Goal: Task Accomplishment & Management: Use online tool/utility

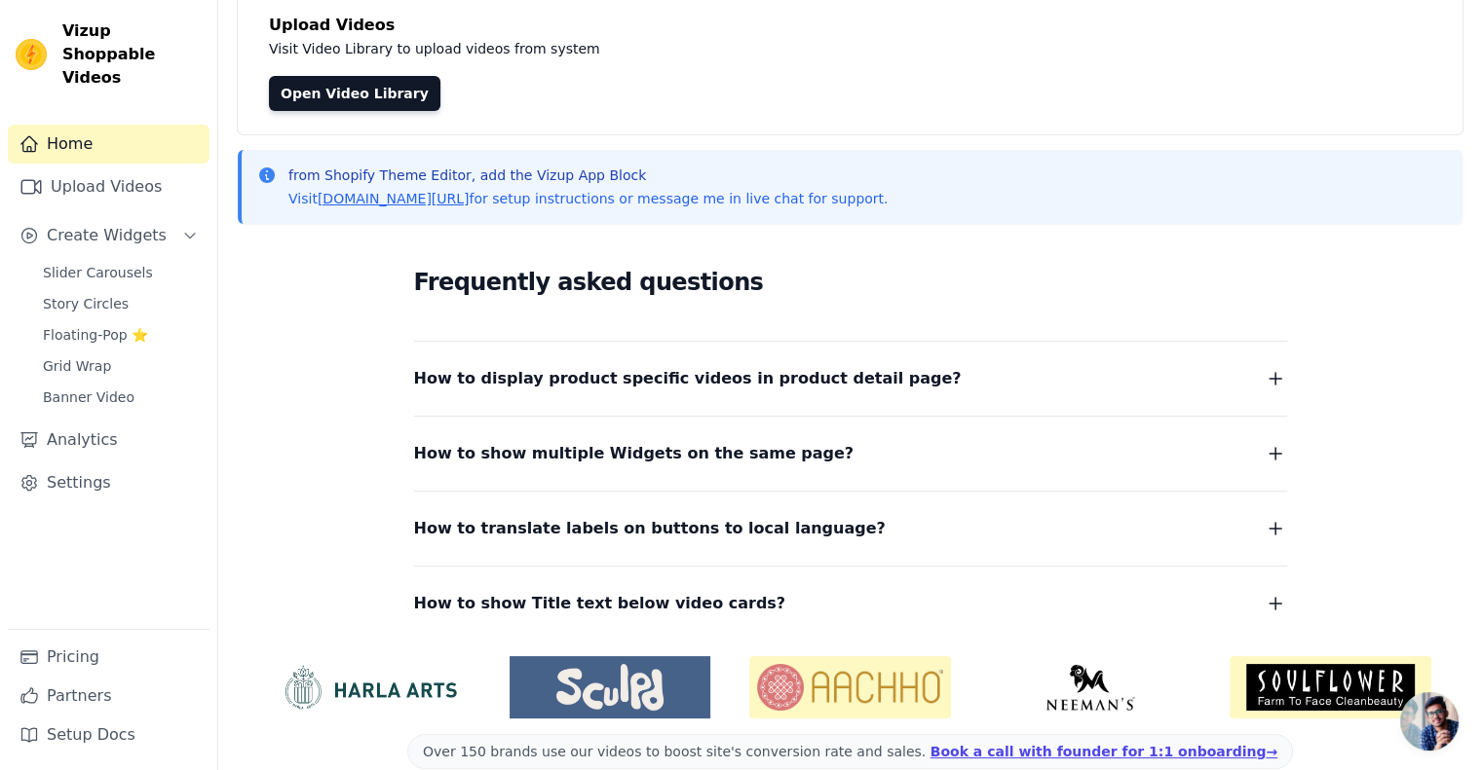
scroll to position [134, 0]
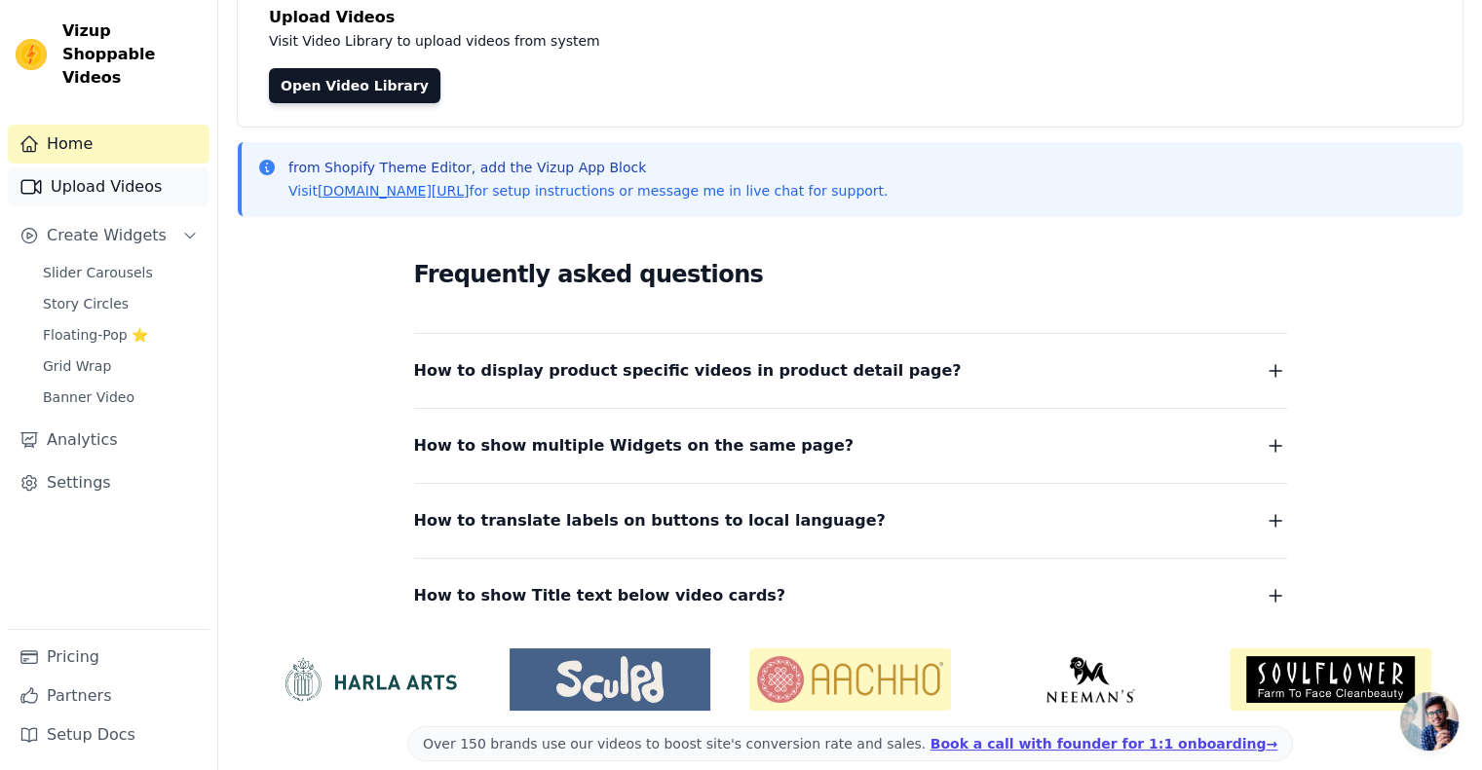
click at [141, 169] on link "Upload Videos" at bounding box center [109, 187] width 202 height 39
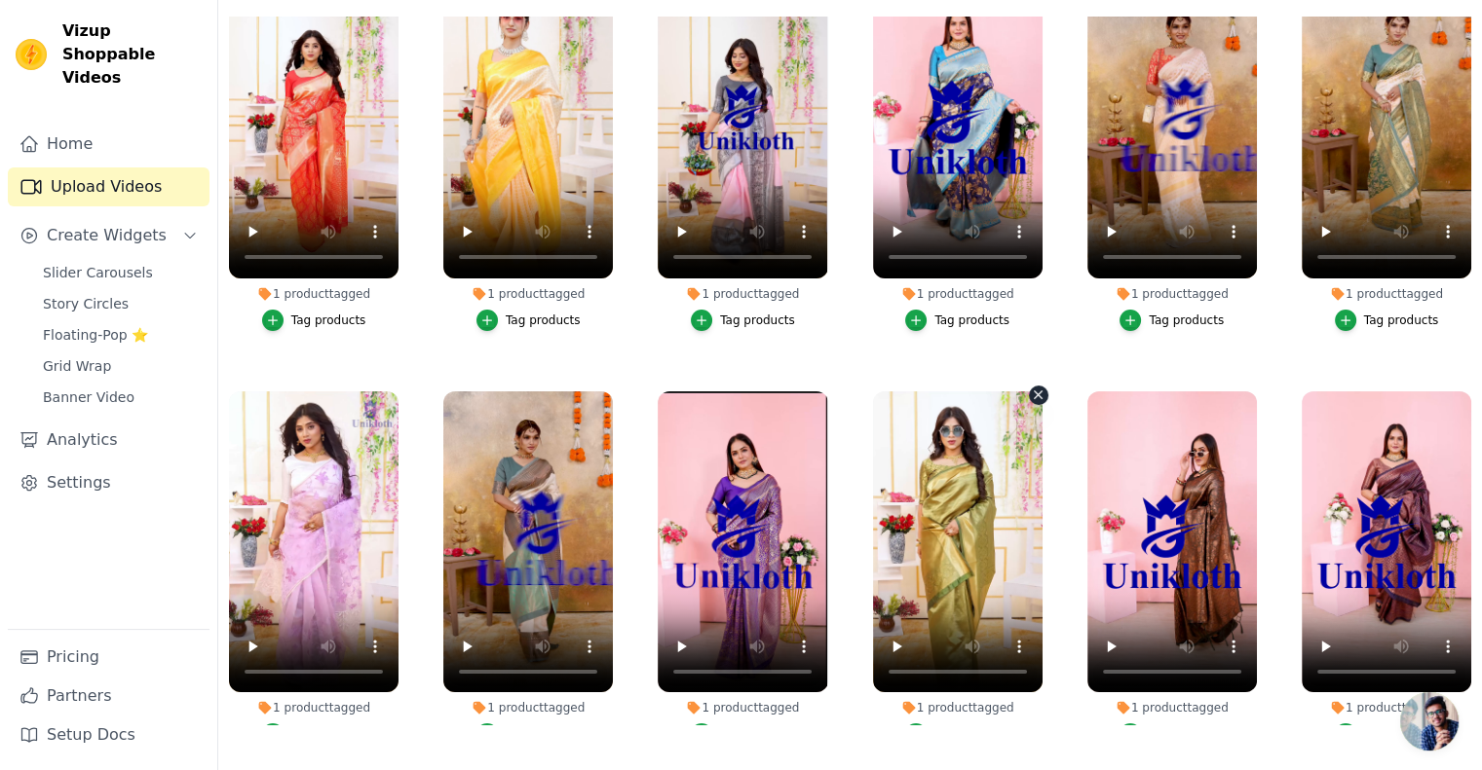
scroll to position [49, 0]
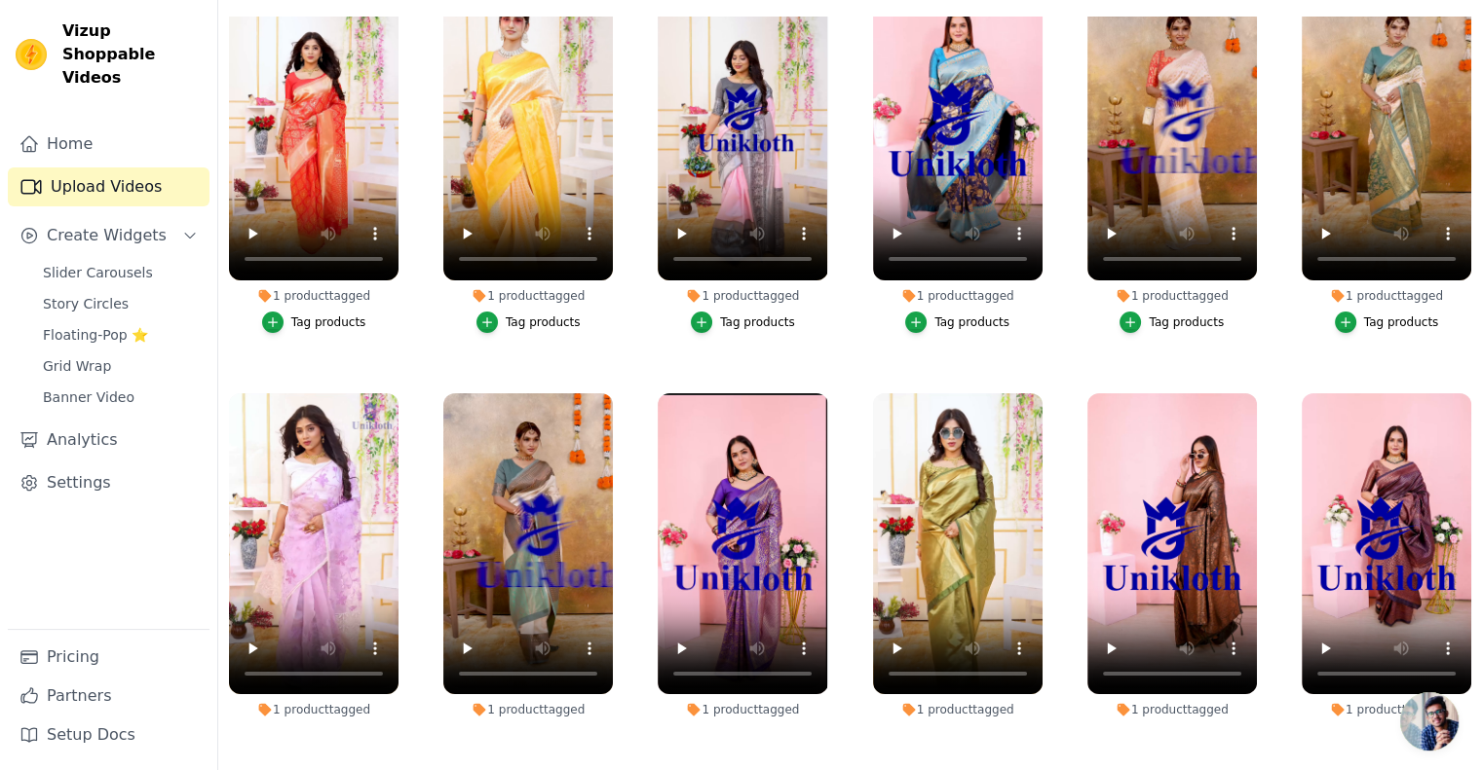
click at [1431, 727] on span "Open chat" at bounding box center [1429, 722] width 58 height 58
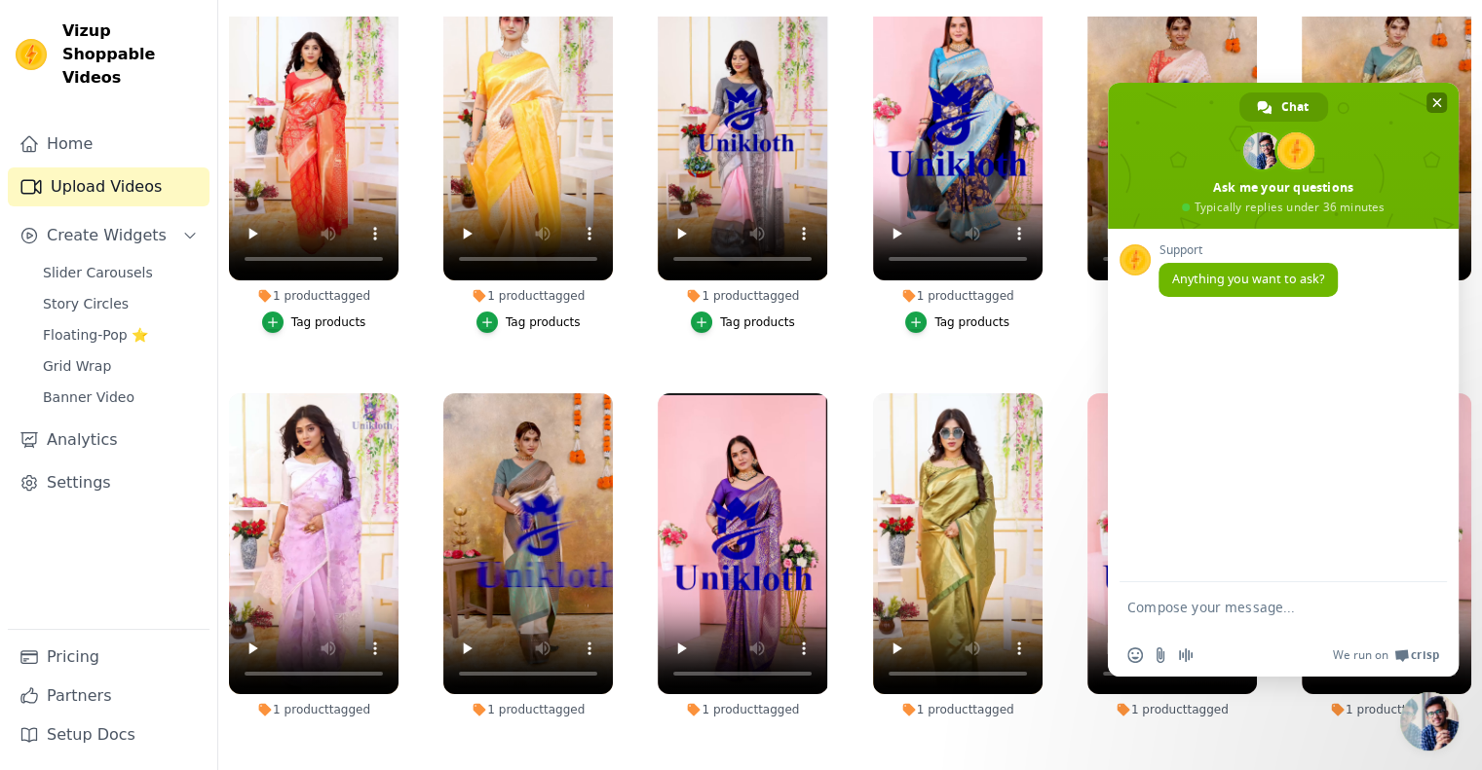
click at [1434, 96] on span "Close chat" at bounding box center [1436, 103] width 20 height 20
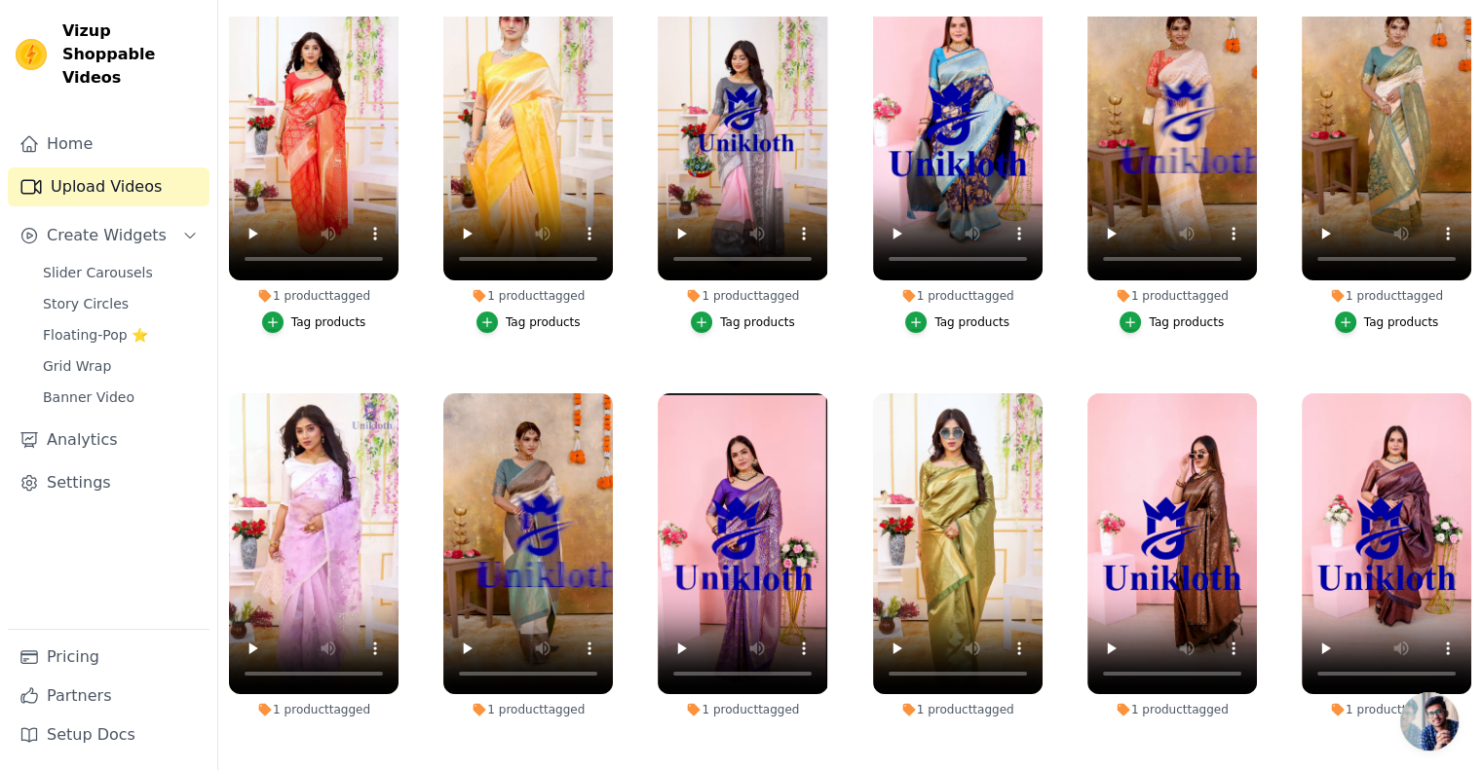
scroll to position [0, 0]
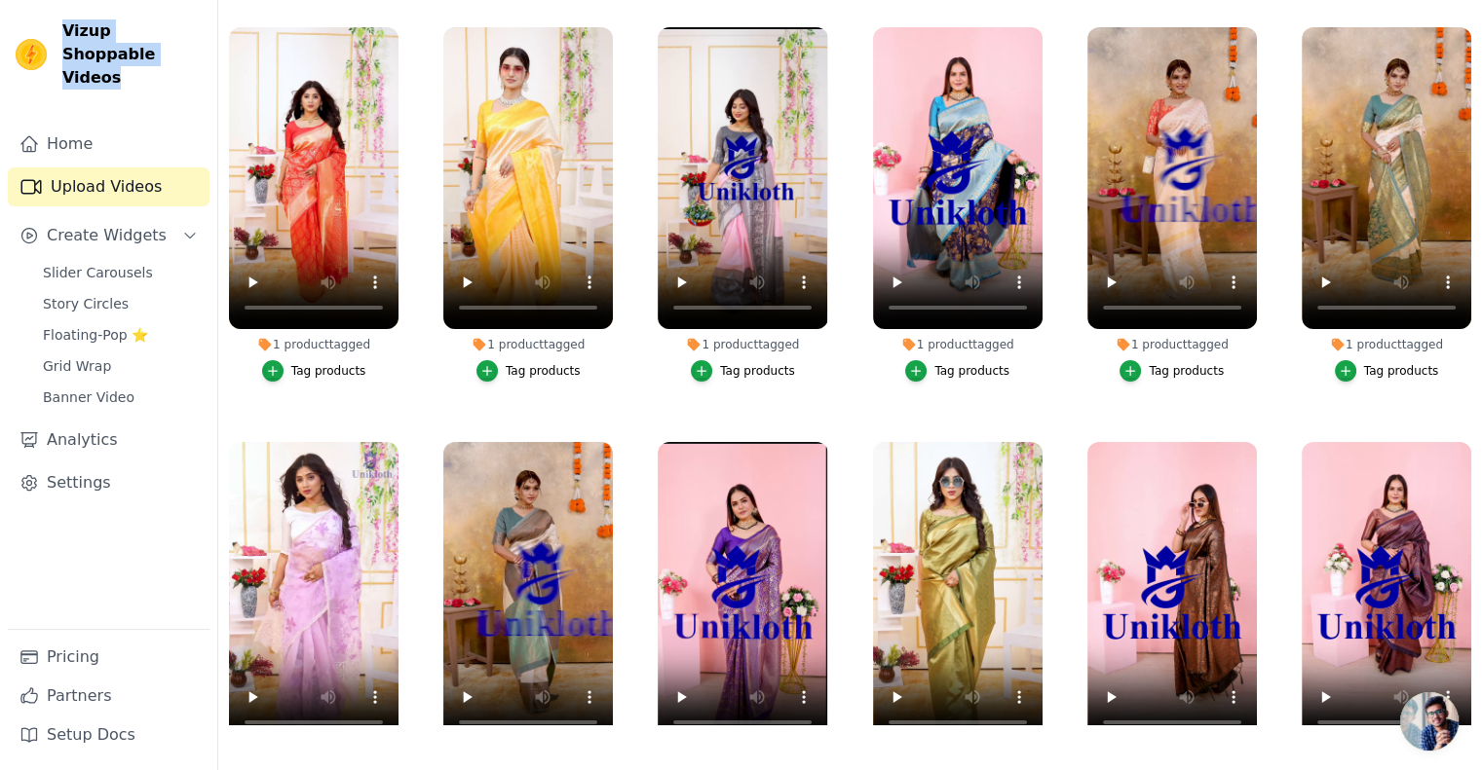
drag, startPoint x: 125, startPoint y: 60, endPoint x: 55, endPoint y: 30, distance: 76.4
click at [55, 30] on div "Vizup Shoppable Videos" at bounding box center [108, 54] width 217 height 70
copy span "Vizup Shoppable Videos"
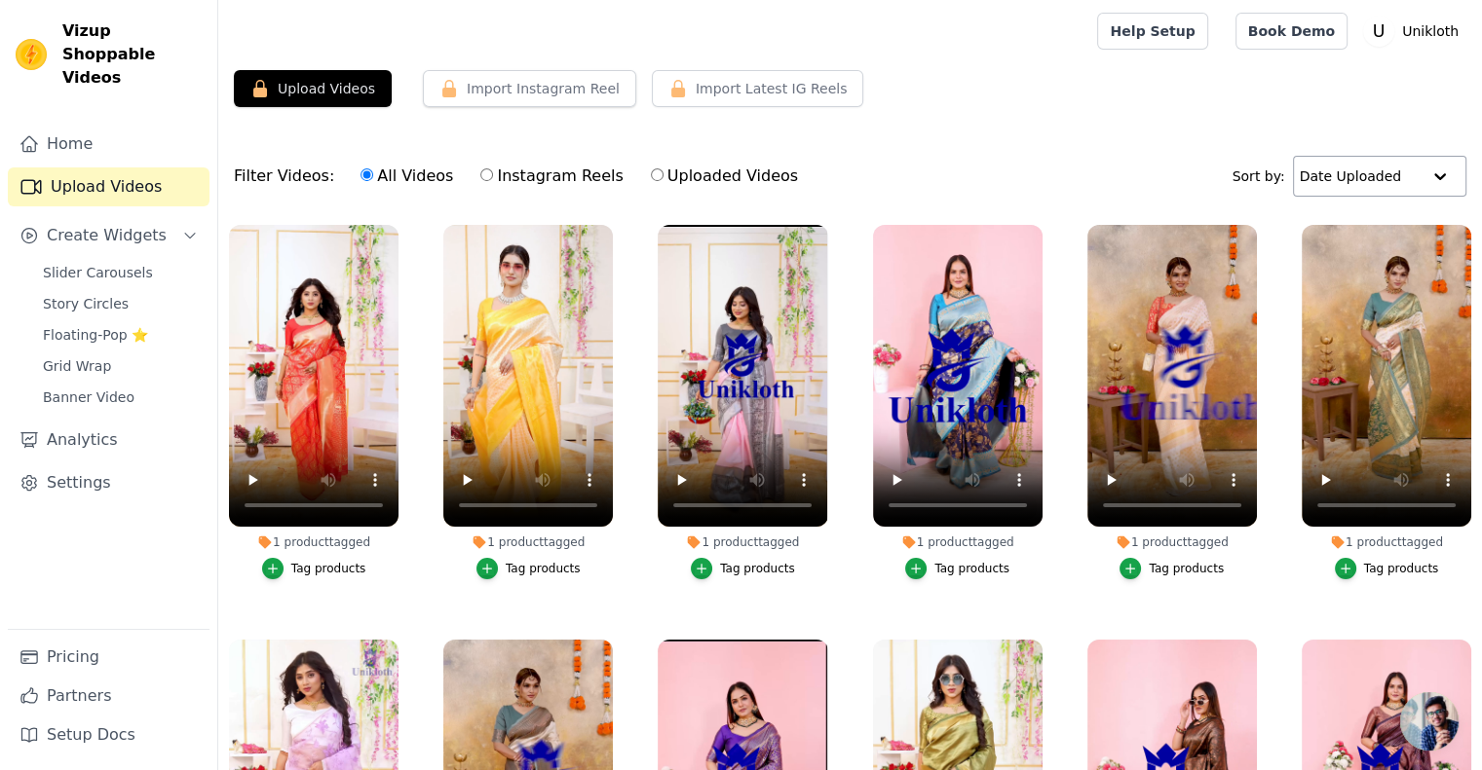
click at [1433, 170] on div at bounding box center [1439, 176] width 39 height 39
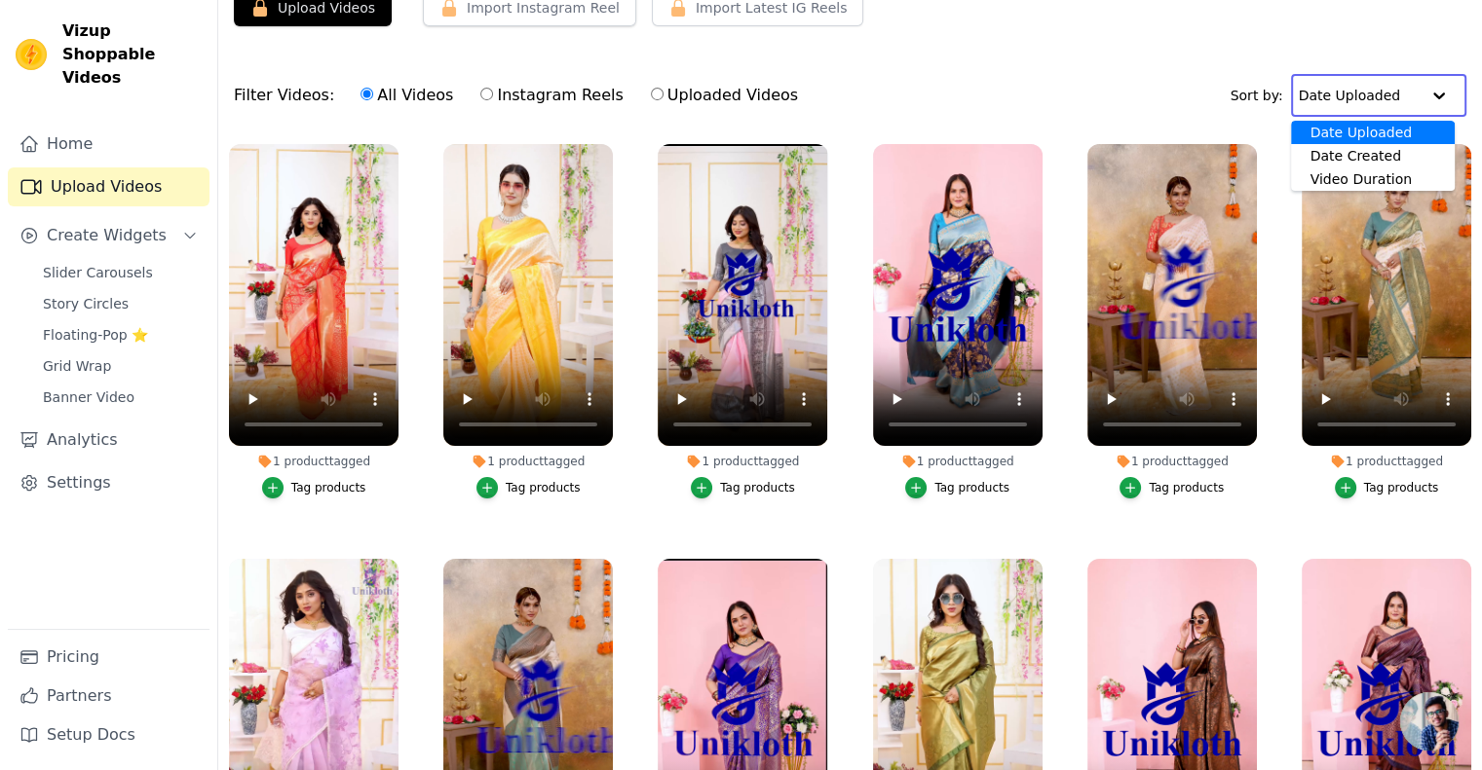
scroll to position [82, 0]
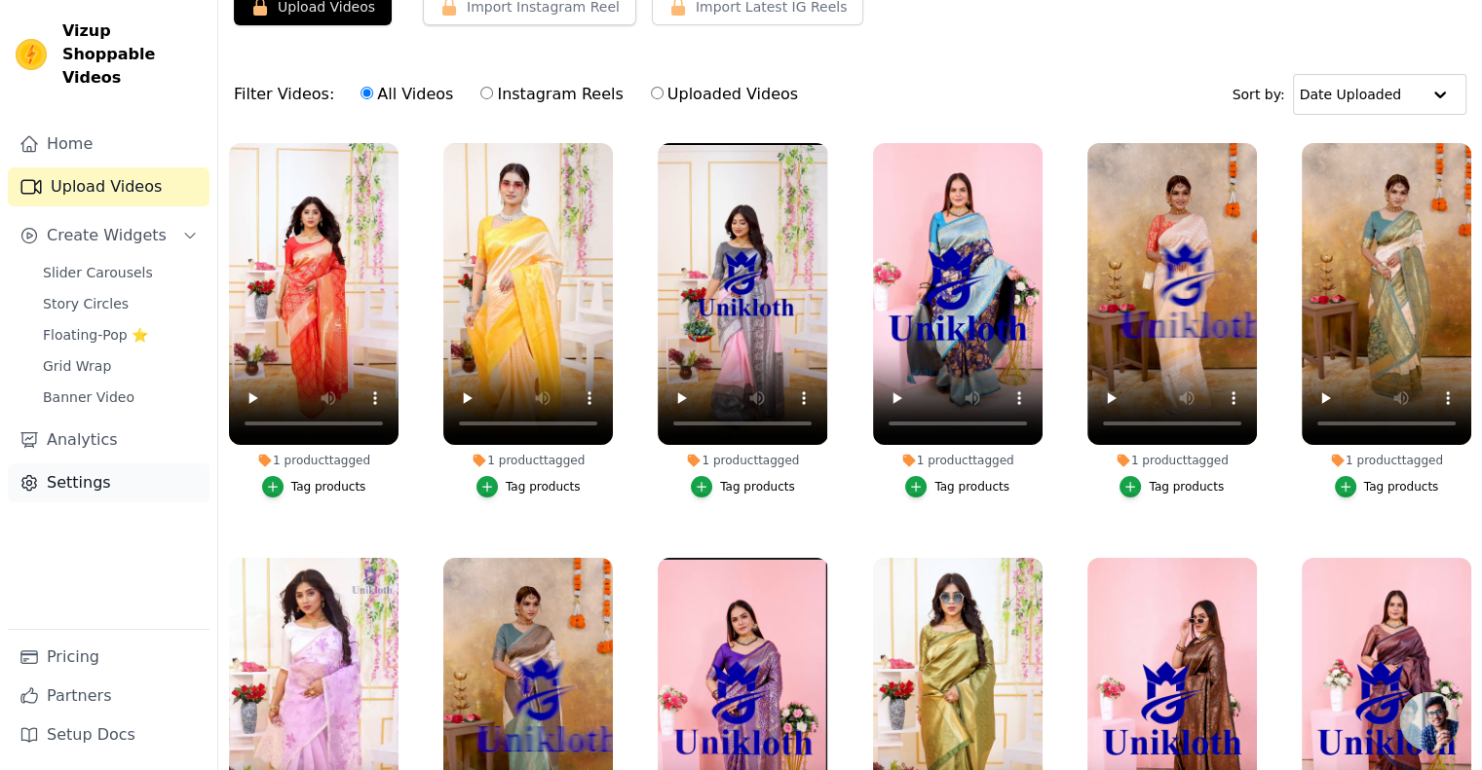
click at [100, 464] on link "Settings" at bounding box center [109, 483] width 202 height 39
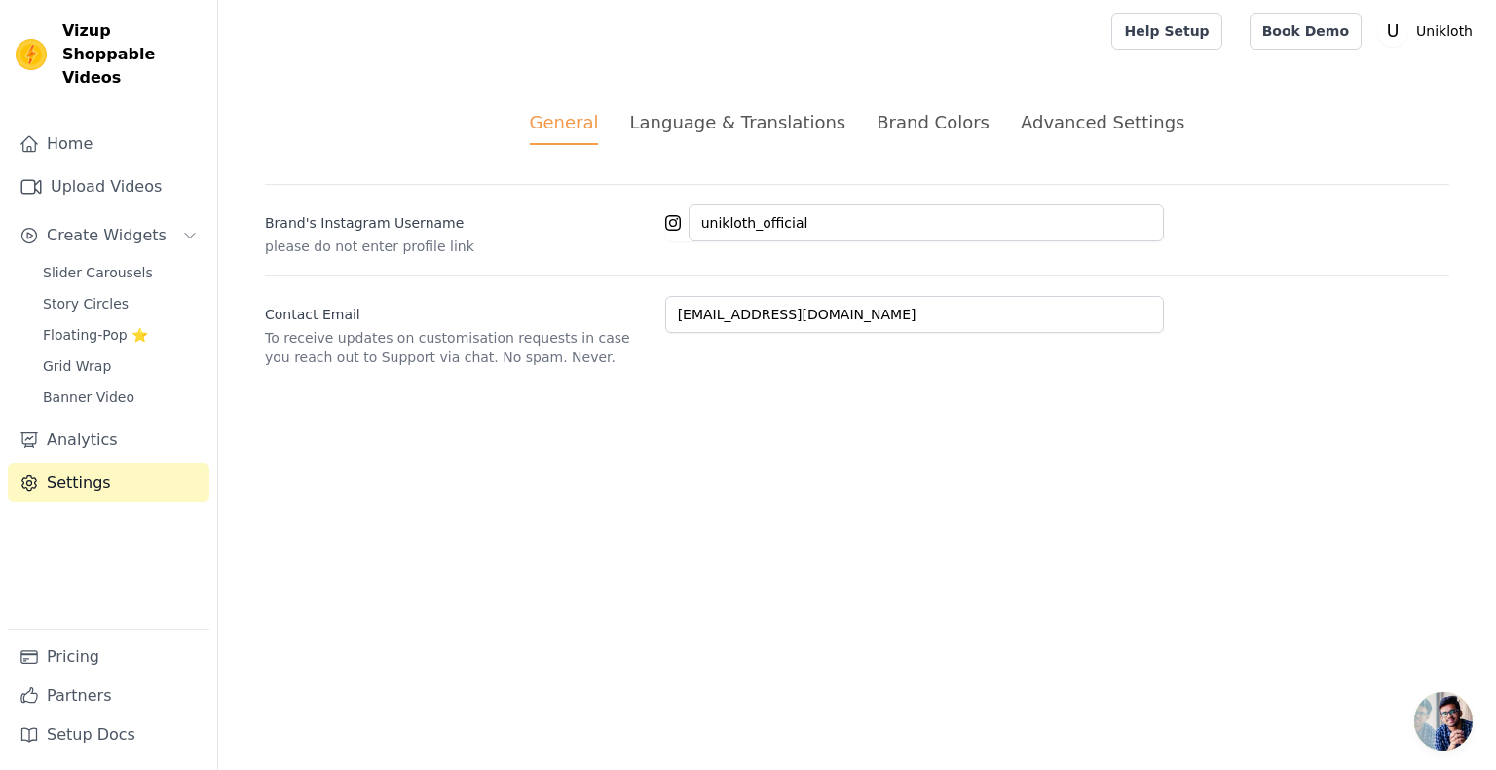
click at [758, 109] on div "Language & Translations" at bounding box center [737, 122] width 216 height 26
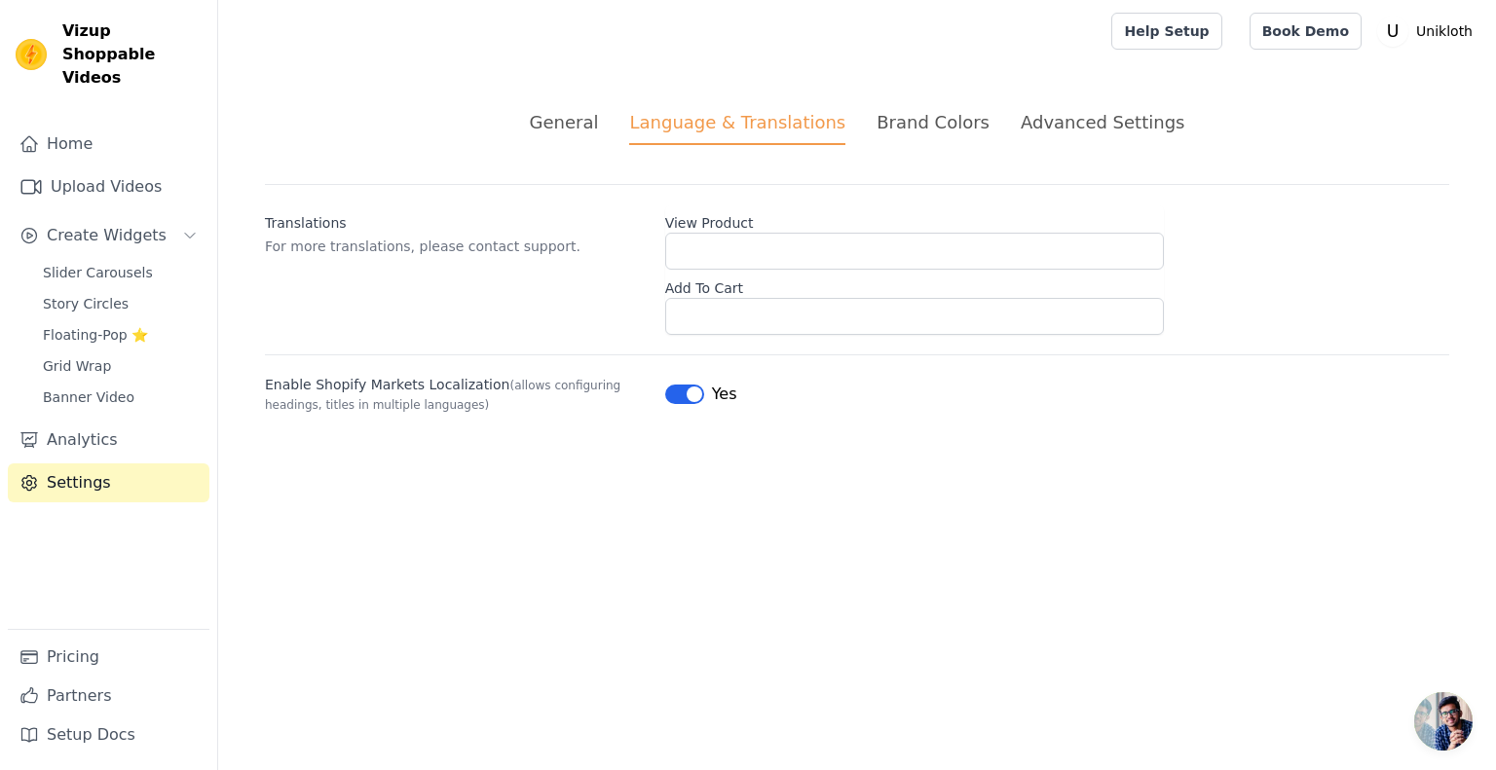
click at [927, 111] on div "Brand Colors" at bounding box center [933, 122] width 113 height 26
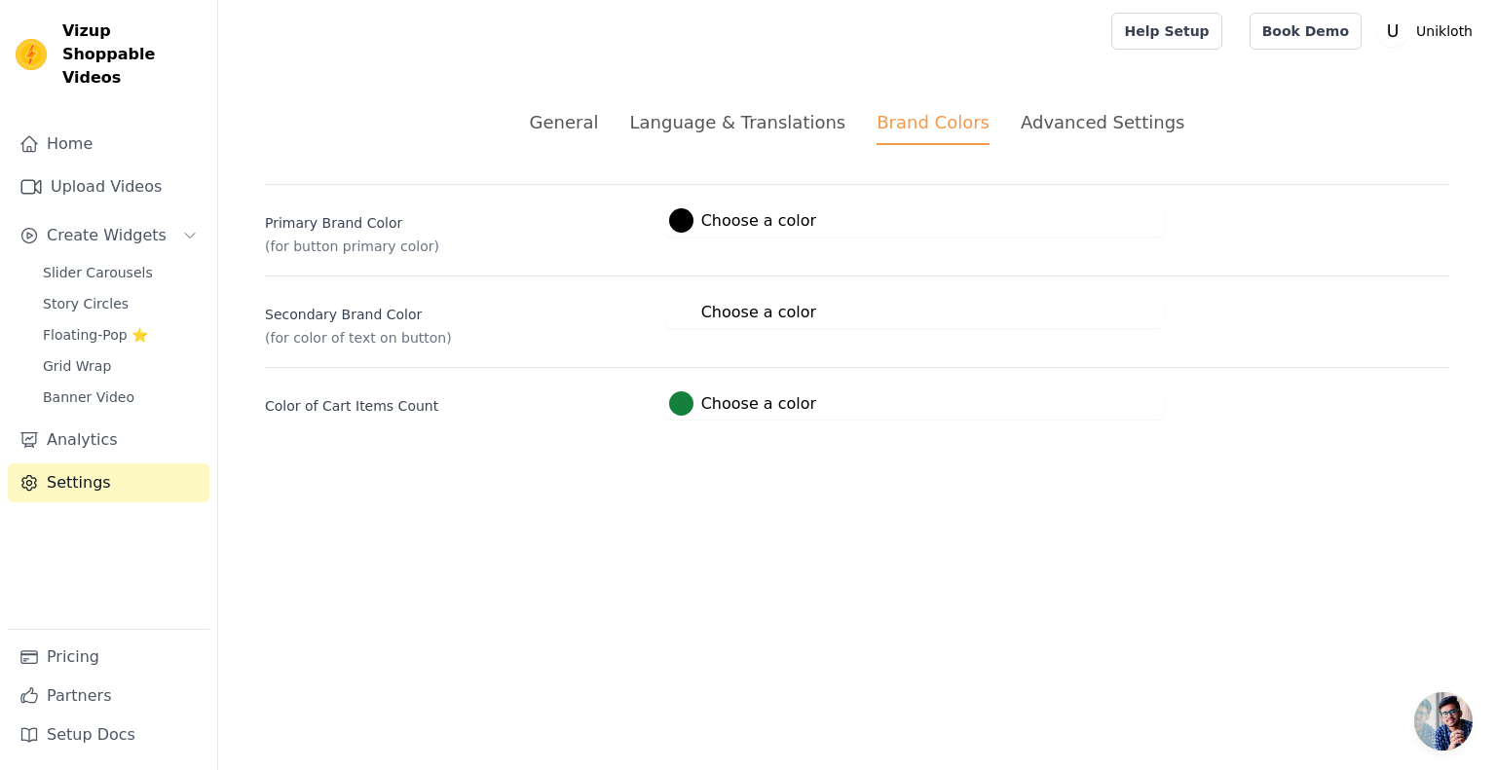
click at [1077, 124] on div "Advanced Settings" at bounding box center [1103, 122] width 164 height 26
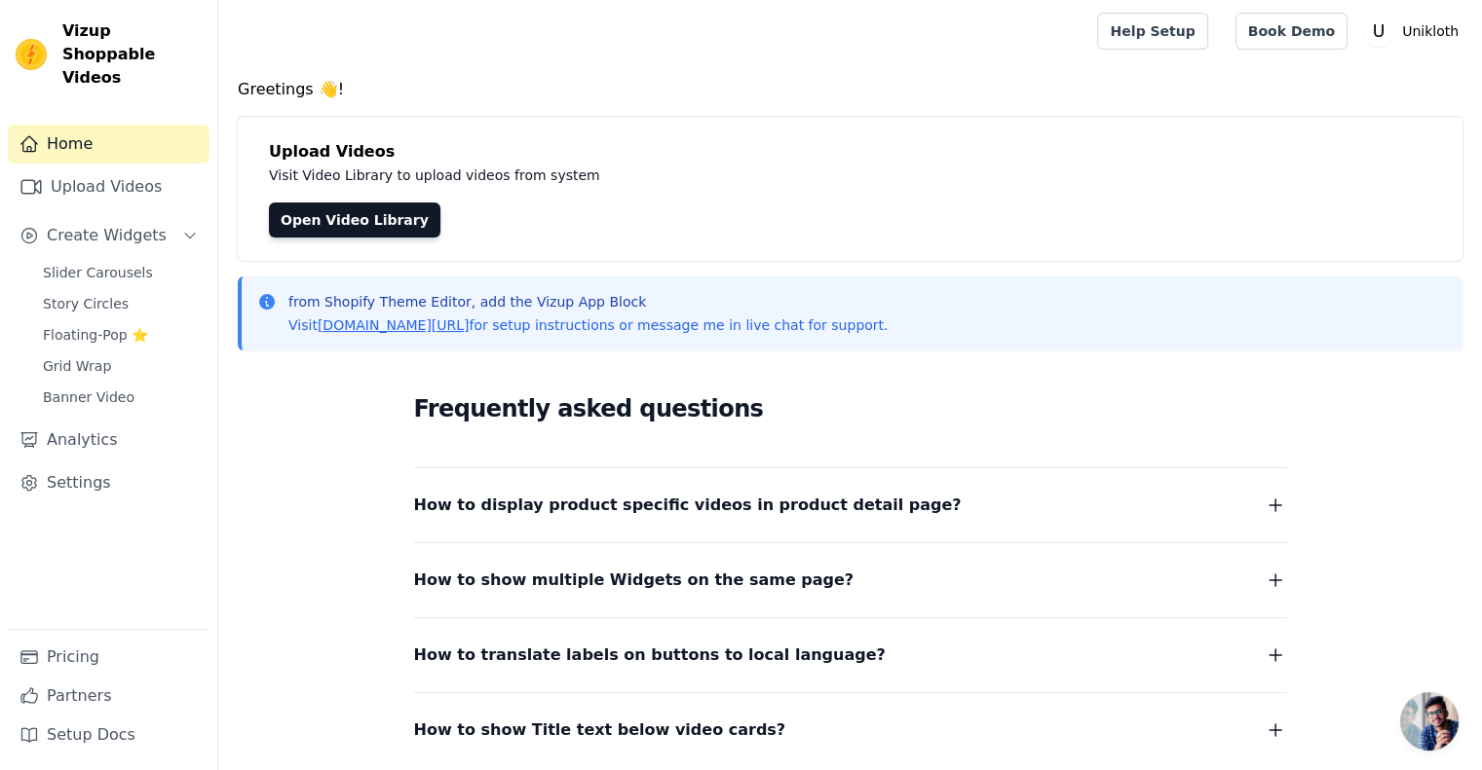
scroll to position [94, 0]
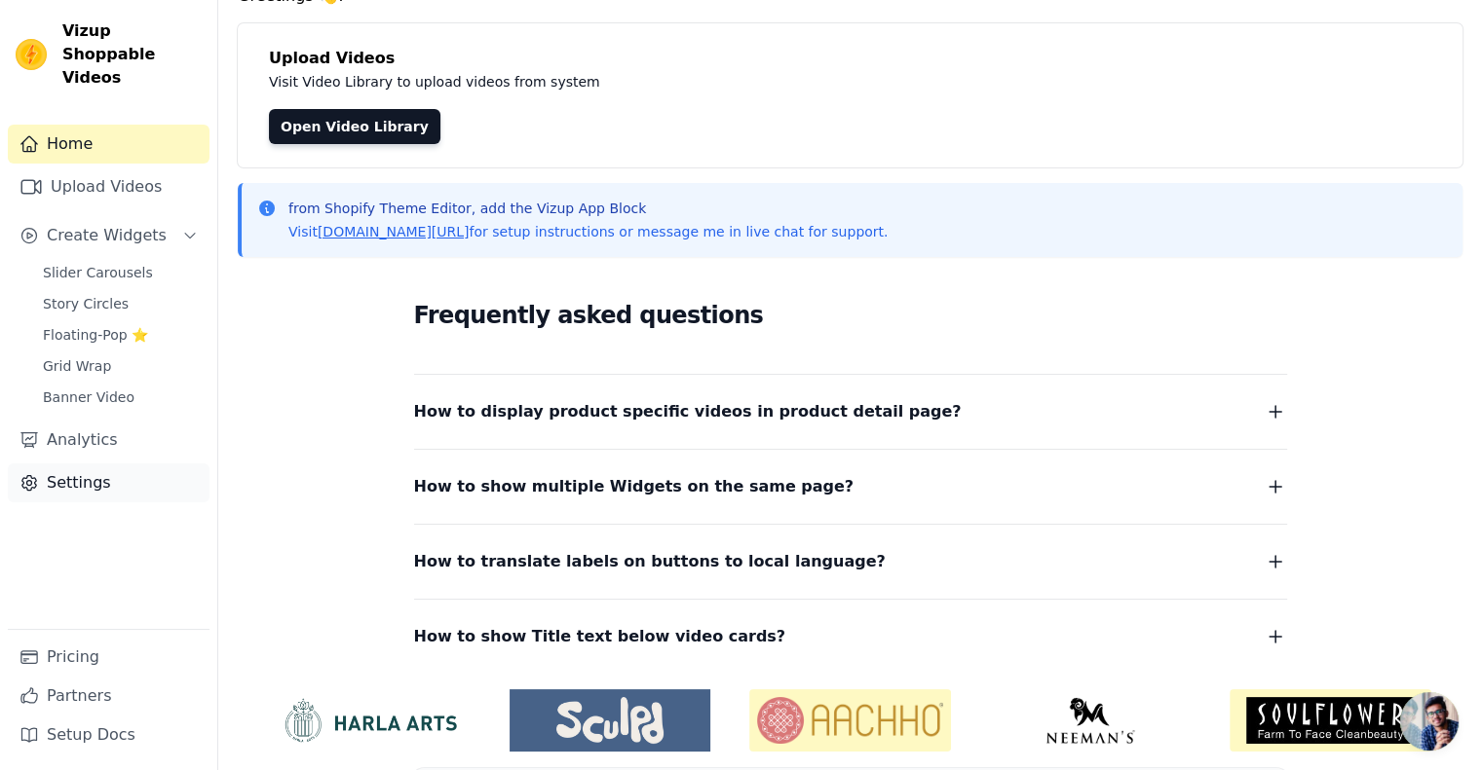
click at [93, 467] on link "Settings" at bounding box center [109, 483] width 202 height 39
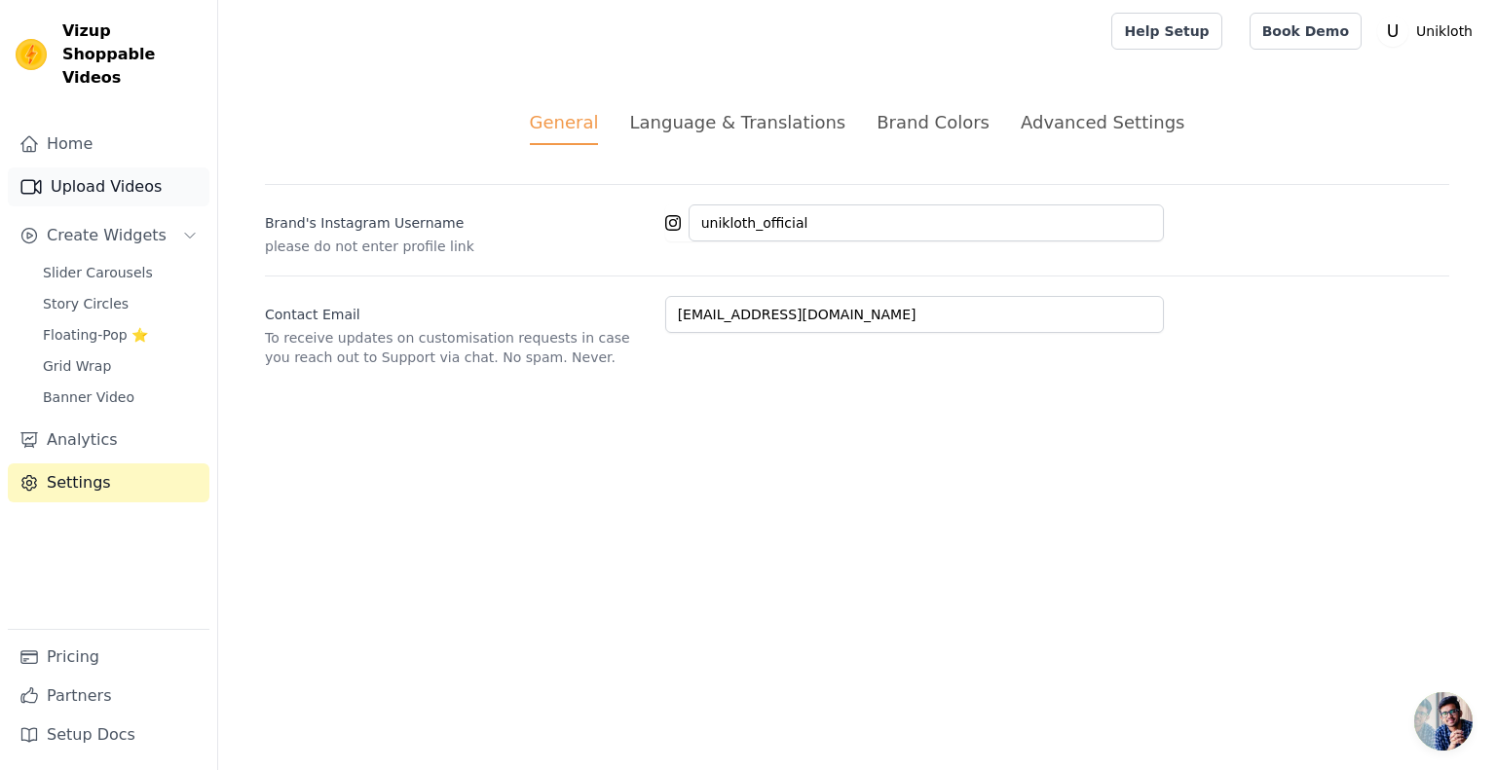
click at [97, 168] on link "Upload Videos" at bounding box center [109, 187] width 202 height 39
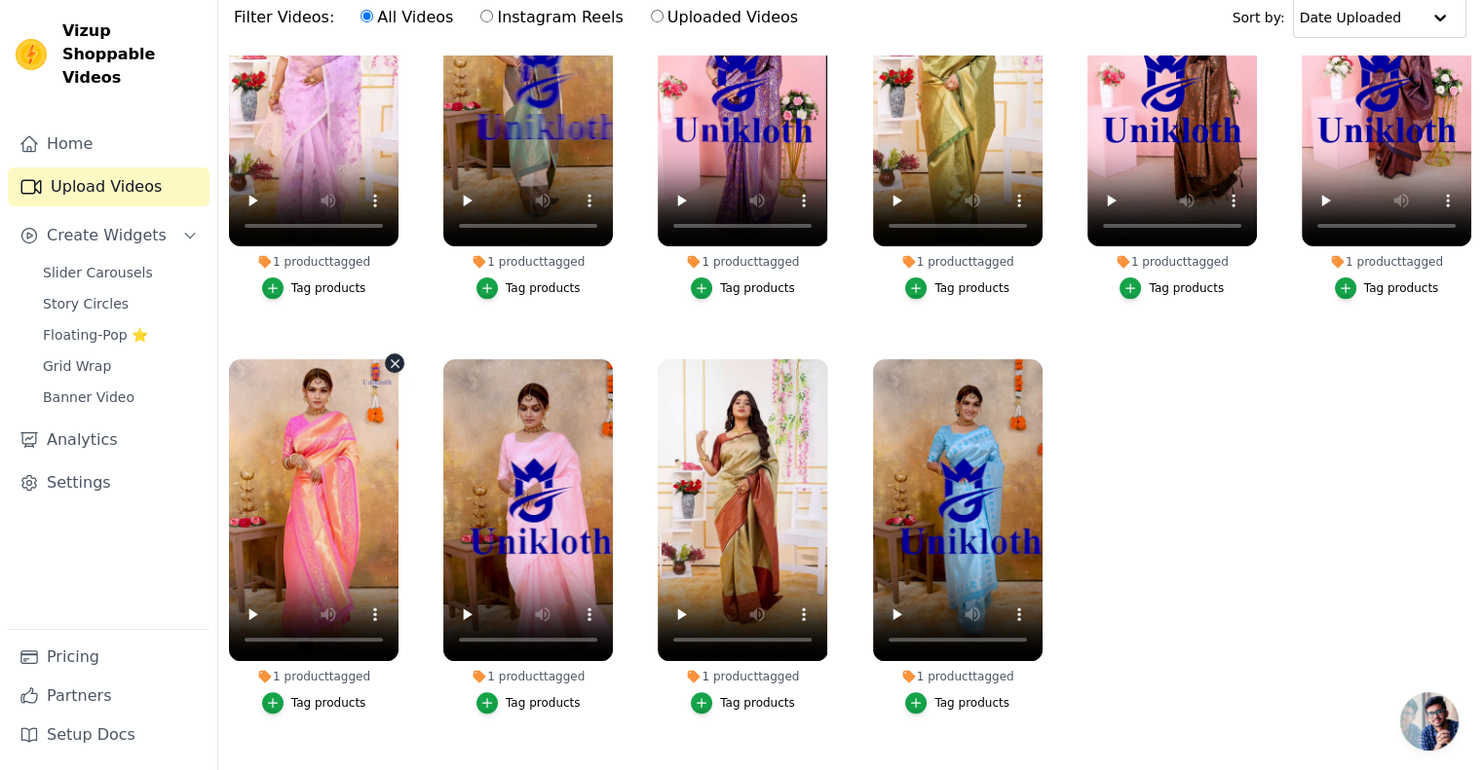
scroll to position [160, 0]
